Goal: Obtain resource: Download file/media

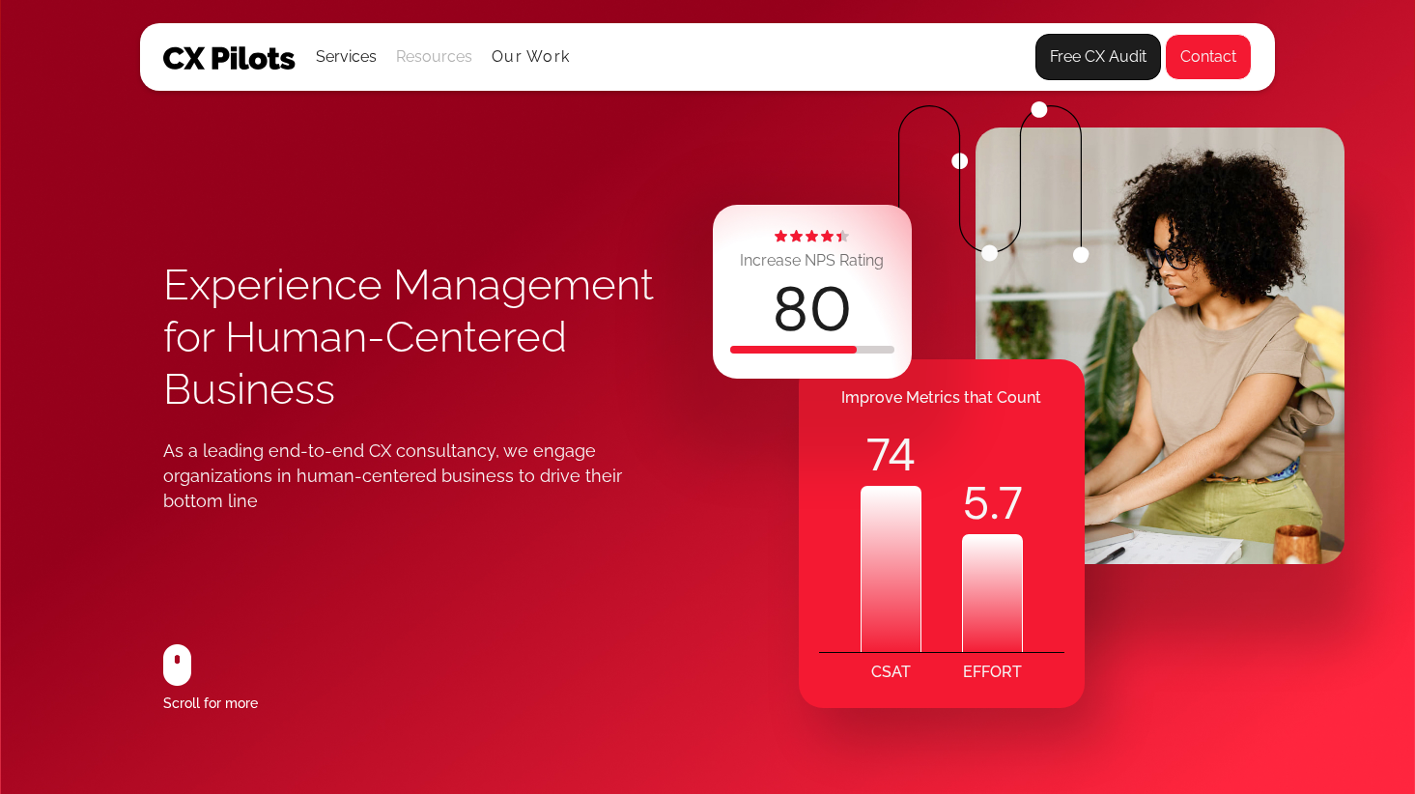
click at [424, 69] on div "Resources" at bounding box center [434, 56] width 76 height 27
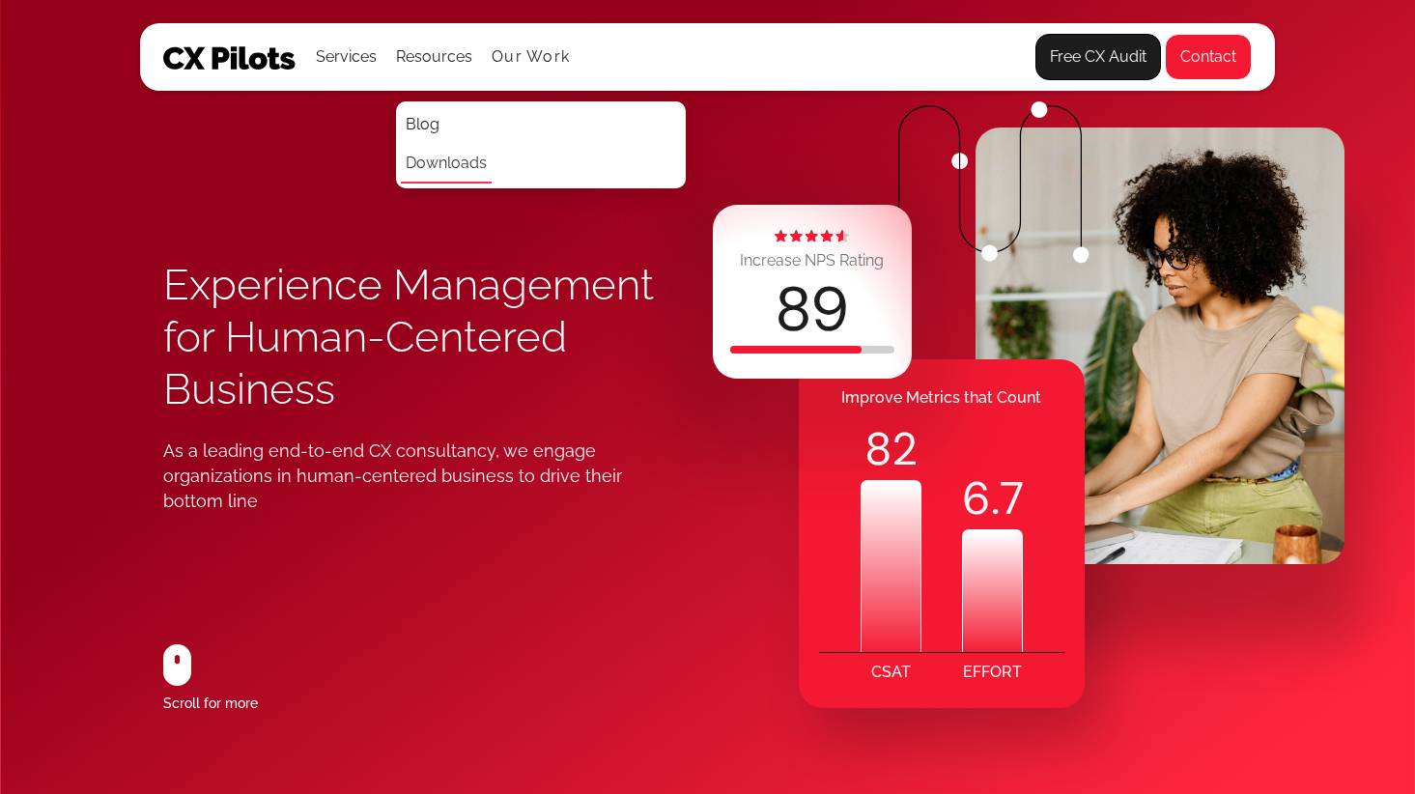
click at [441, 160] on link "Downloads" at bounding box center [446, 164] width 91 height 39
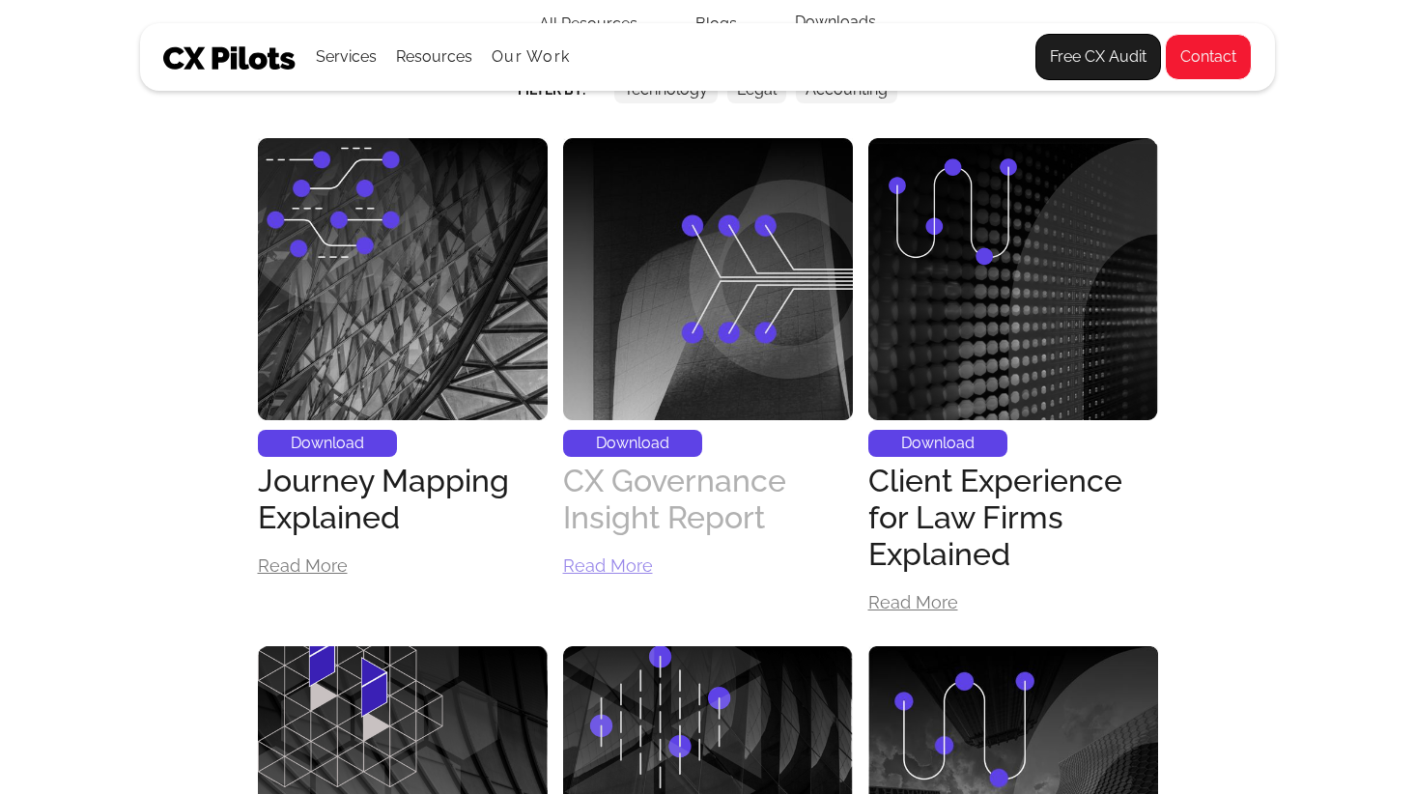
click at [635, 521] on div "CX Governance Insight Report" at bounding box center [708, 499] width 290 height 73
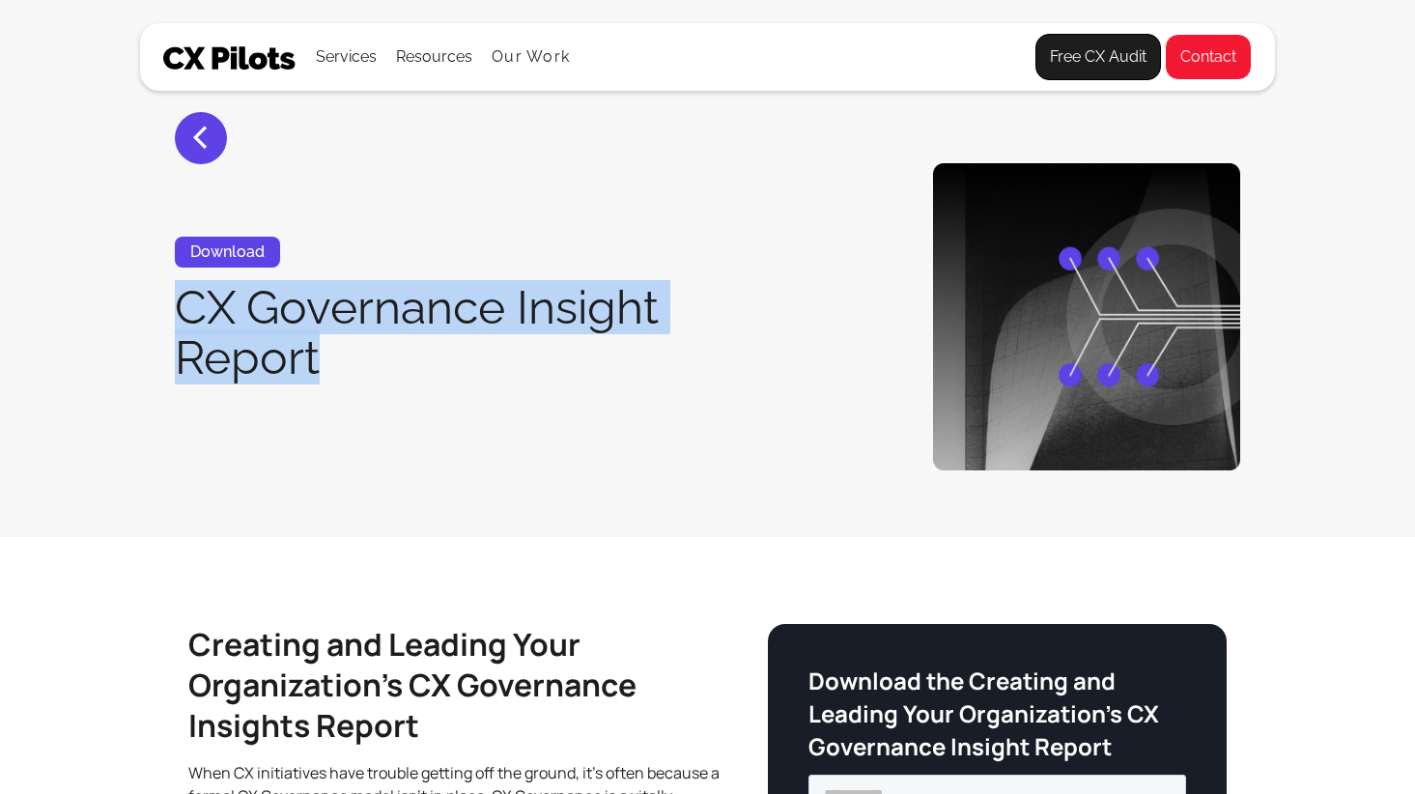
drag, startPoint x: 172, startPoint y: 304, endPoint x: 357, endPoint y: 370, distance: 196.7
click at [358, 370] on div "< Download CX Governance Insight Report" at bounding box center [707, 316] width 1135 height 307
copy h1 "CX Governance Insight Report"
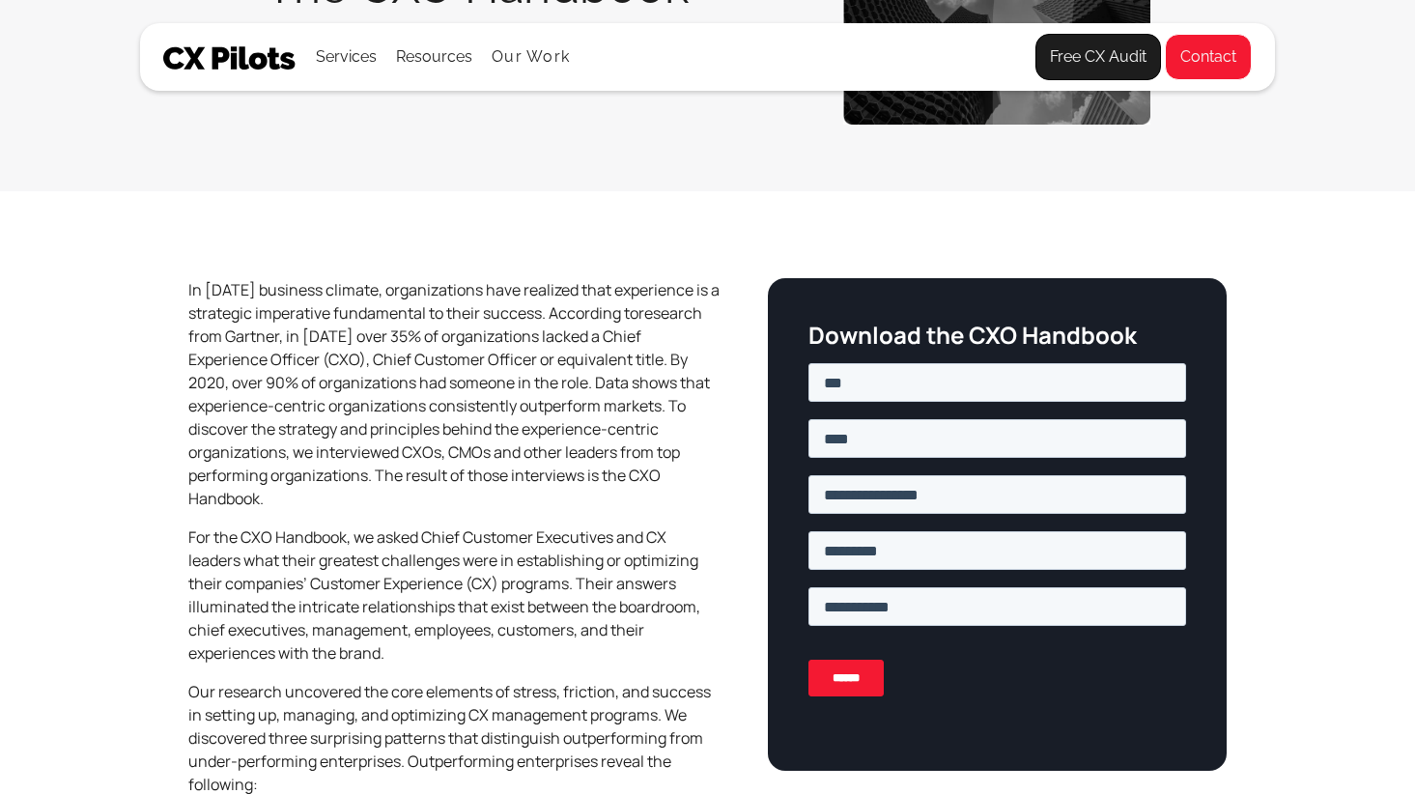
scroll to position [315, 0]
